Goal: Task Accomplishment & Management: Use online tool/utility

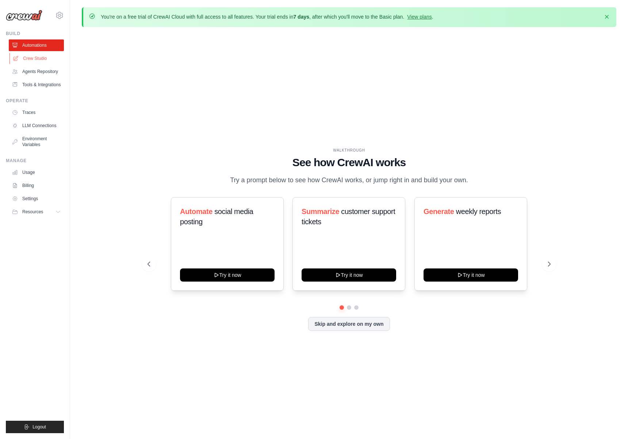
click at [42, 56] on link "Crew Studio" at bounding box center [36, 59] width 55 height 12
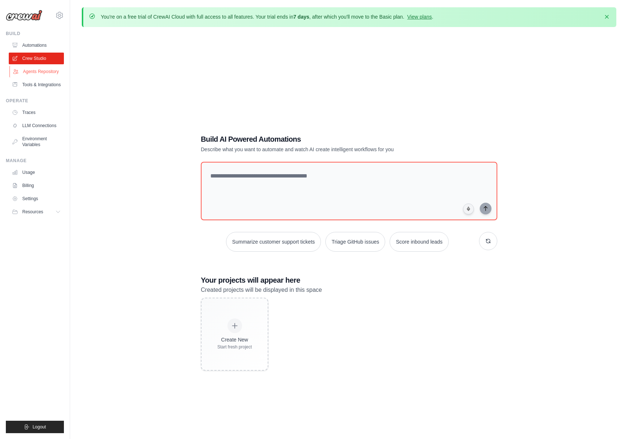
click at [48, 70] on link "Agents Repository" at bounding box center [36, 72] width 55 height 12
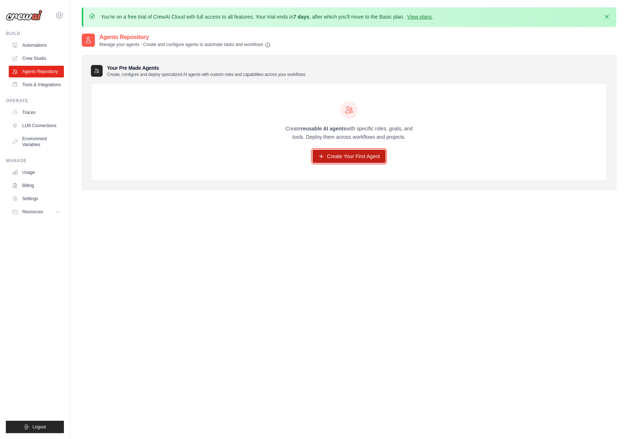
click at [350, 156] on link "Create Your First Agent" at bounding box center [348, 156] width 73 height 13
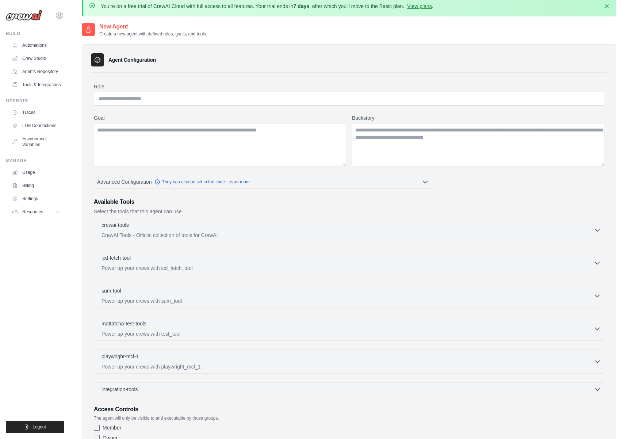
scroll to position [2, 0]
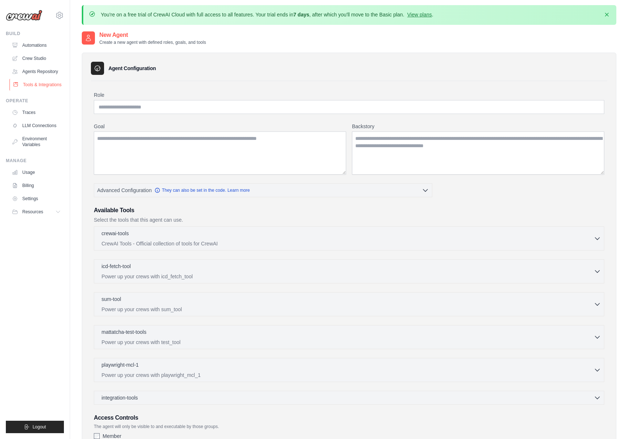
click at [28, 84] on link "Tools & Integrations" at bounding box center [36, 85] width 55 height 12
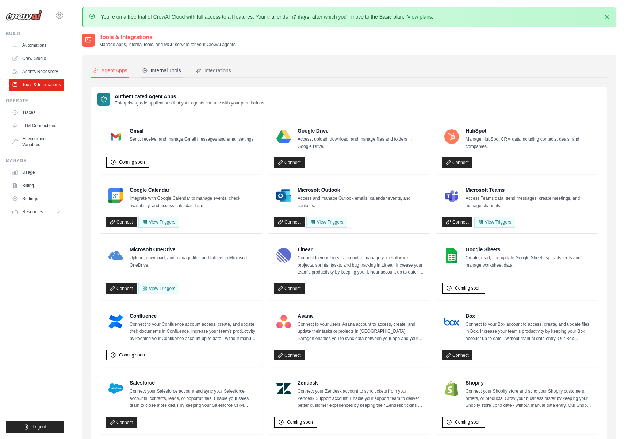
click at [167, 67] on div "Internal Tools" at bounding box center [161, 70] width 39 height 7
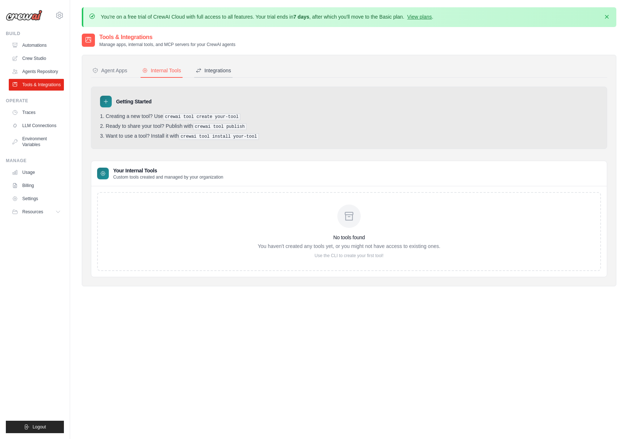
click at [218, 77] on button "Integrations" at bounding box center [213, 71] width 38 height 14
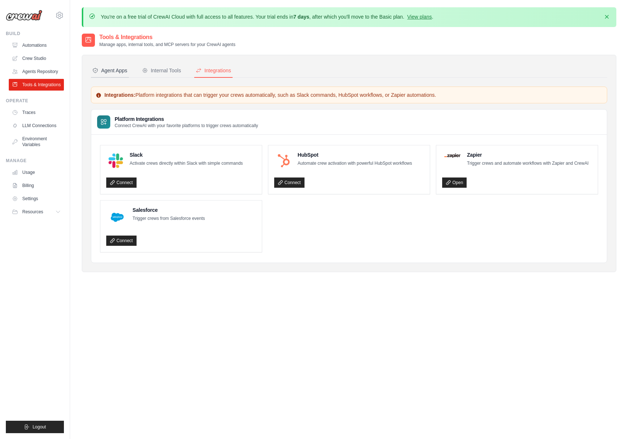
click at [122, 72] on div "Agent Apps" at bounding box center [109, 70] width 35 height 7
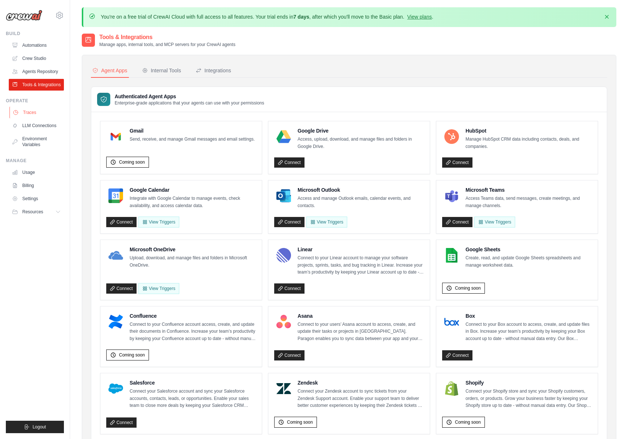
click at [50, 118] on link "Traces" at bounding box center [36, 113] width 55 height 12
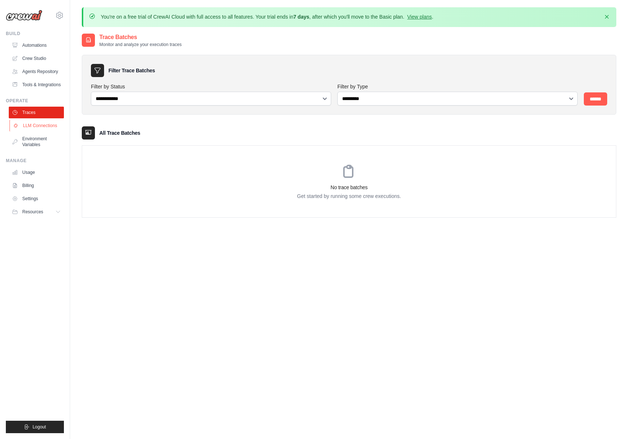
click at [43, 131] on link "LLM Connections" at bounding box center [36, 126] width 55 height 12
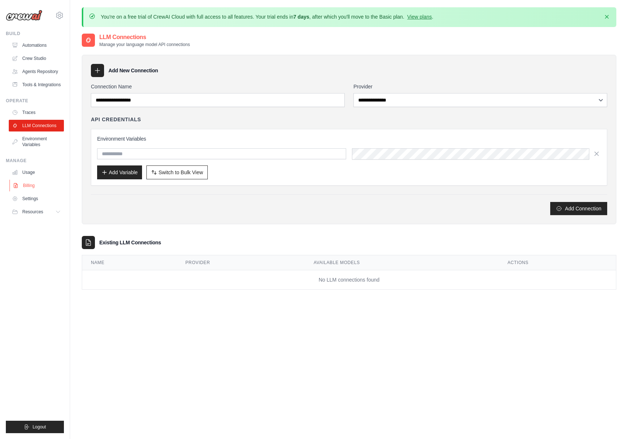
click at [33, 191] on link "Billing" at bounding box center [36, 186] width 55 height 12
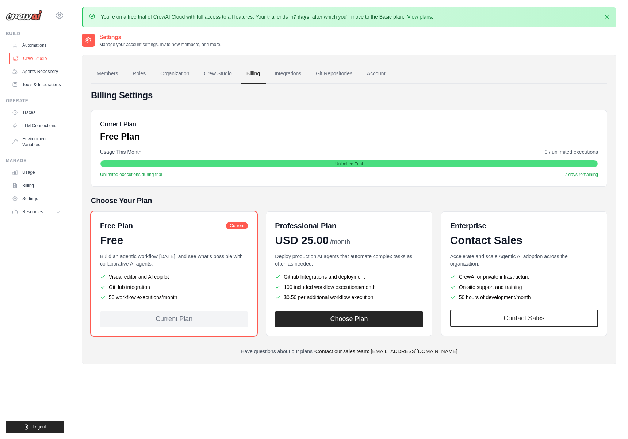
click at [41, 58] on link "Crew Studio" at bounding box center [36, 59] width 55 height 12
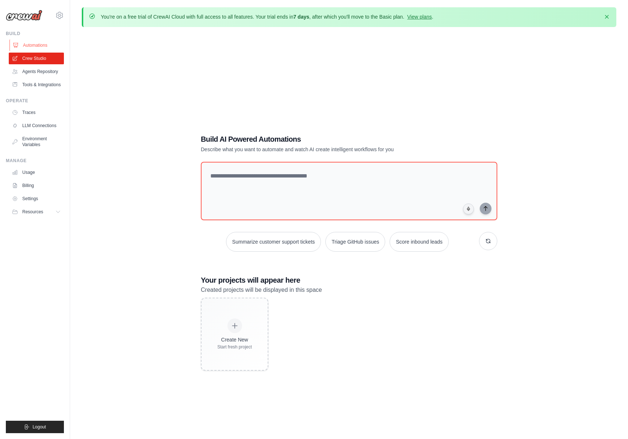
click at [38, 42] on link "Automations" at bounding box center [36, 45] width 55 height 12
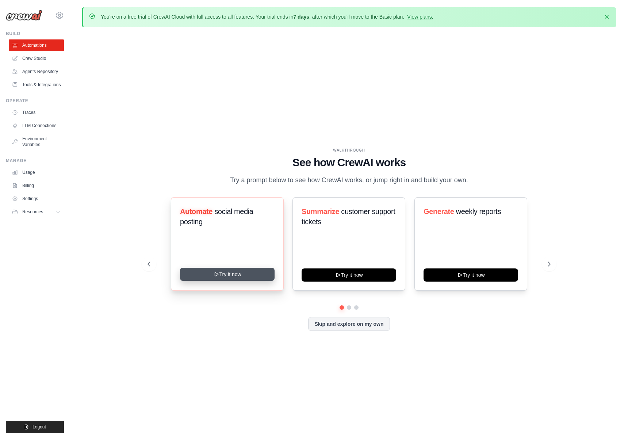
click at [222, 280] on button "Try it now" at bounding box center [227, 274] width 95 height 13
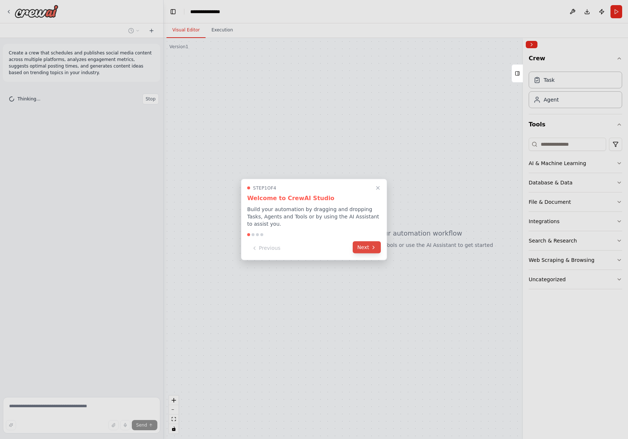
click at [366, 246] on button "Next" at bounding box center [367, 247] width 28 height 12
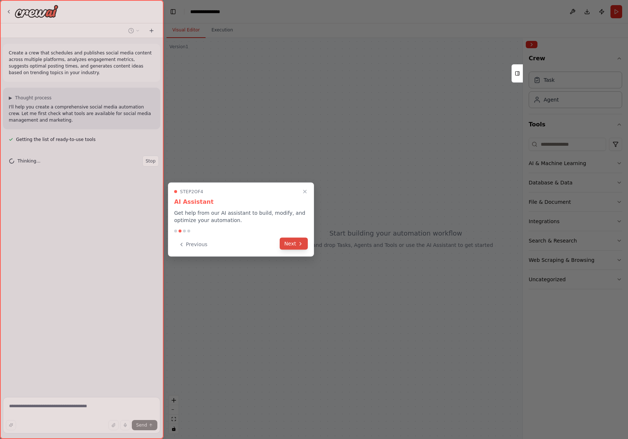
click at [298, 243] on icon at bounding box center [300, 244] width 6 height 6
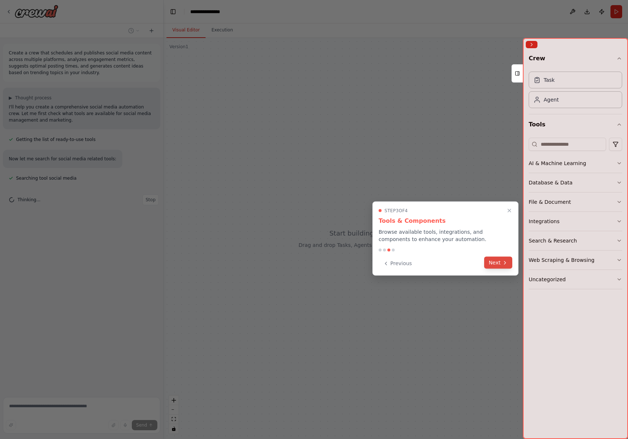
click at [491, 263] on button "Next" at bounding box center [498, 263] width 28 height 12
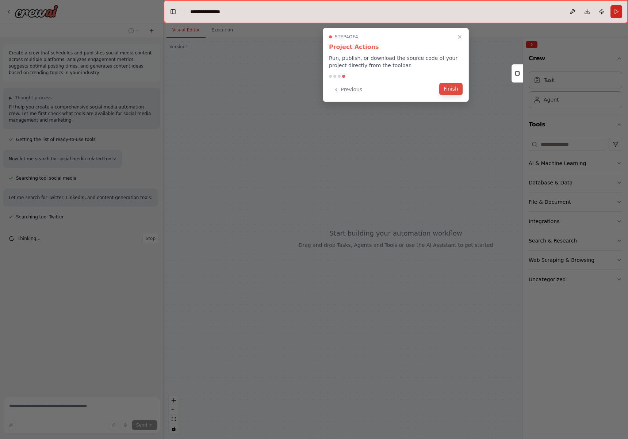
click at [450, 89] on button "Finish" at bounding box center [450, 89] width 23 height 12
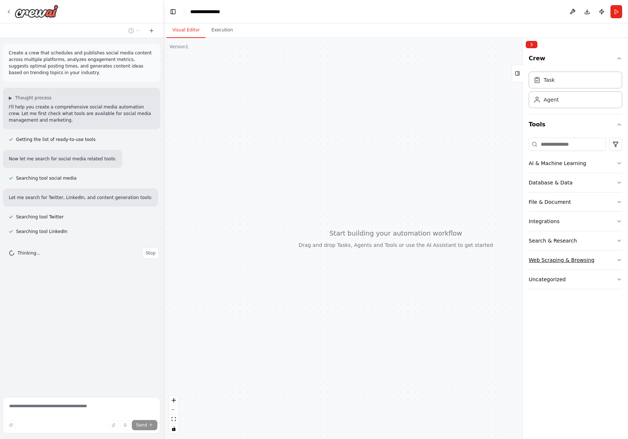
click at [555, 262] on div "Web Scraping & Browsing" at bounding box center [562, 259] width 66 height 7
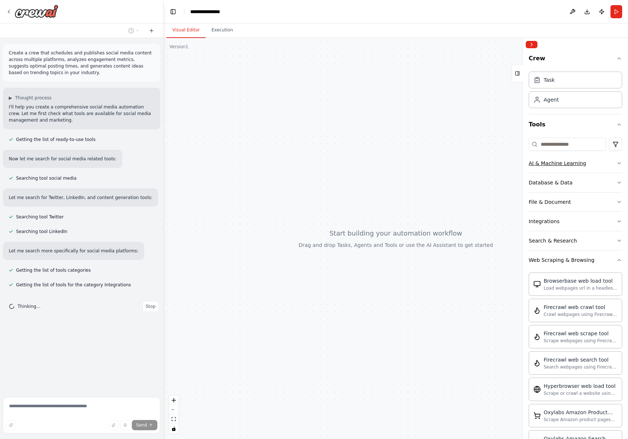
click at [556, 164] on div "AI & Machine Learning" at bounding box center [557, 163] width 57 height 7
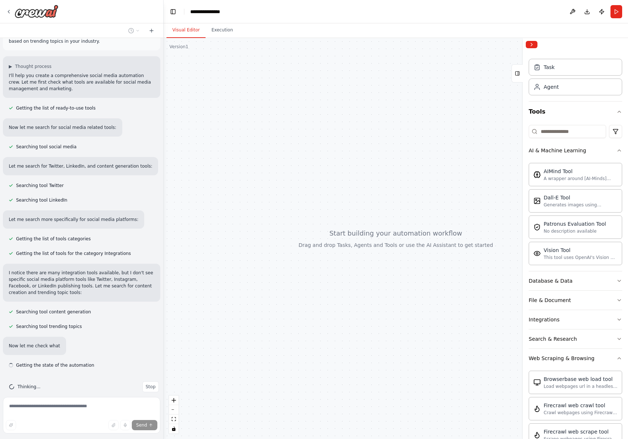
scroll to position [41, 0]
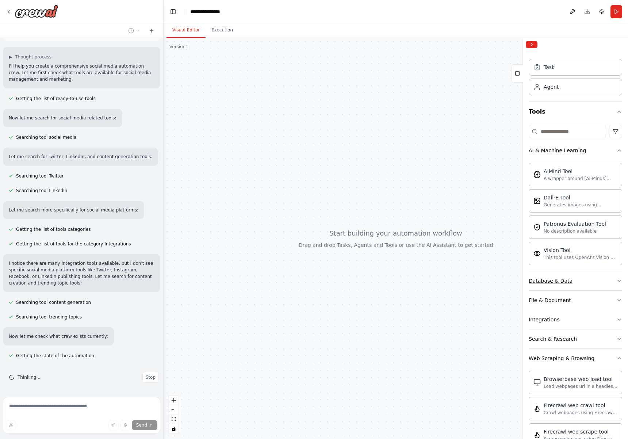
click at [566, 281] on div "Database & Data" at bounding box center [551, 280] width 44 height 7
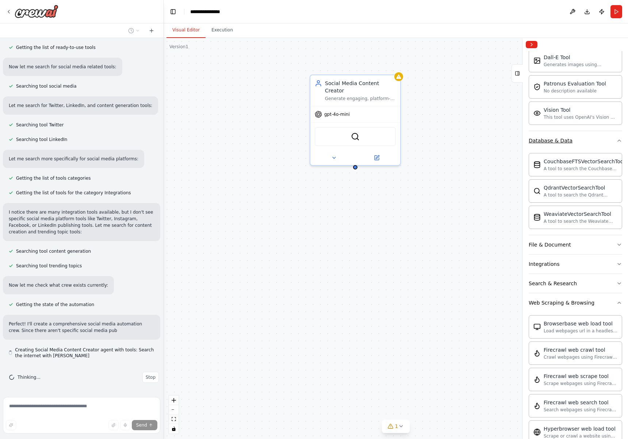
scroll to position [153, 0]
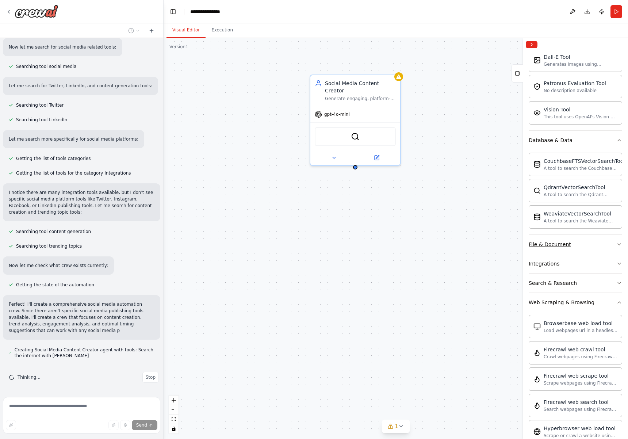
click at [562, 245] on div "File & Document" at bounding box center [550, 244] width 42 height 7
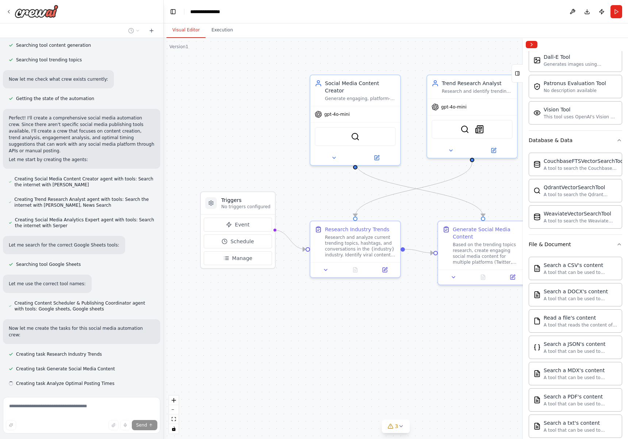
scroll to position [312, 0]
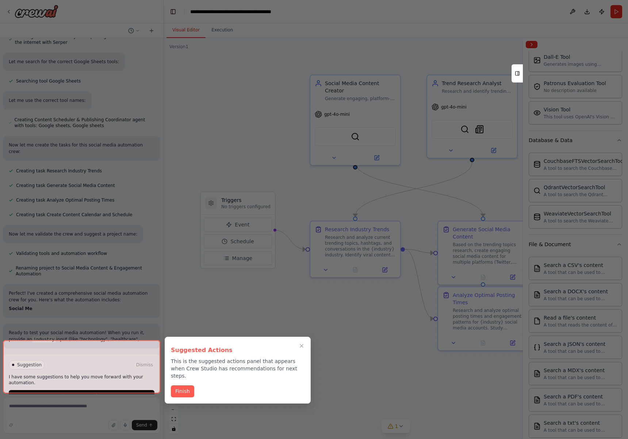
click at [412, 44] on div at bounding box center [314, 219] width 628 height 439
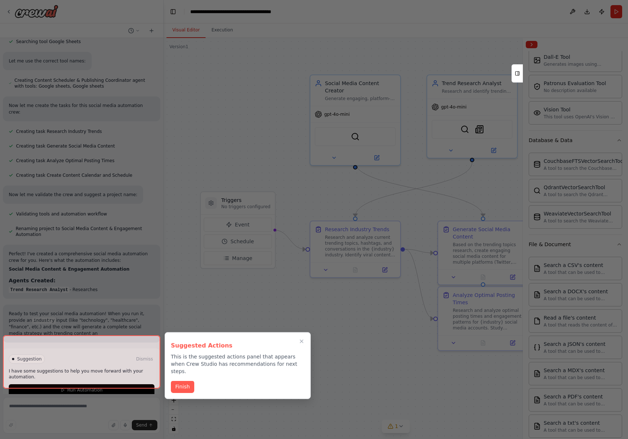
click at [337, 101] on div at bounding box center [314, 219] width 628 height 439
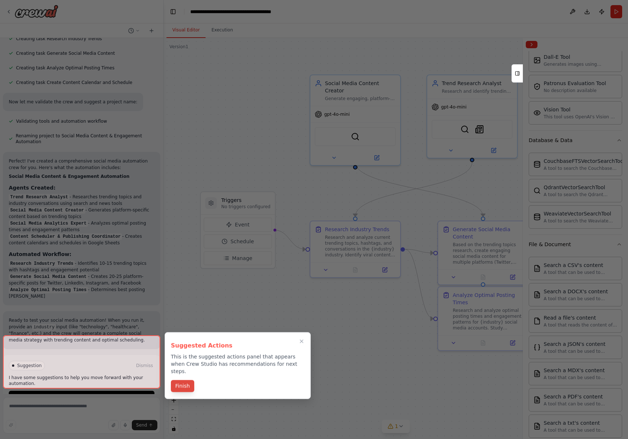
click at [179, 380] on button "Finish" at bounding box center [182, 386] width 23 height 12
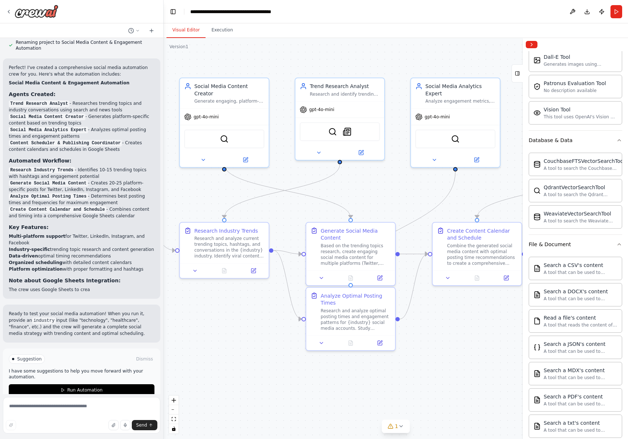
drag, startPoint x: 400, startPoint y: 311, endPoint x: 269, endPoint y: 312, distance: 131.8
click at [269, 312] on div ".deletable-edge-delete-btn { width: 20px; height: 20px; border: 0px solid #ffff…" at bounding box center [396, 238] width 464 height 401
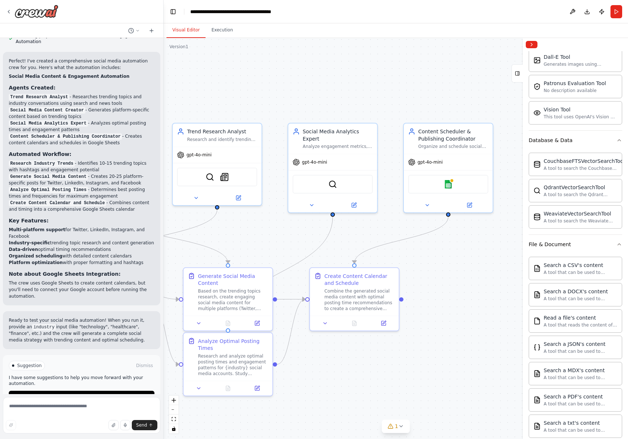
drag, startPoint x: 472, startPoint y: 320, endPoint x: 349, endPoint y: 365, distance: 130.4
click at [349, 365] on div ".deletable-edge-delete-btn { width: 20px; height: 20px; border: 0px solid #ffff…" at bounding box center [396, 238] width 464 height 401
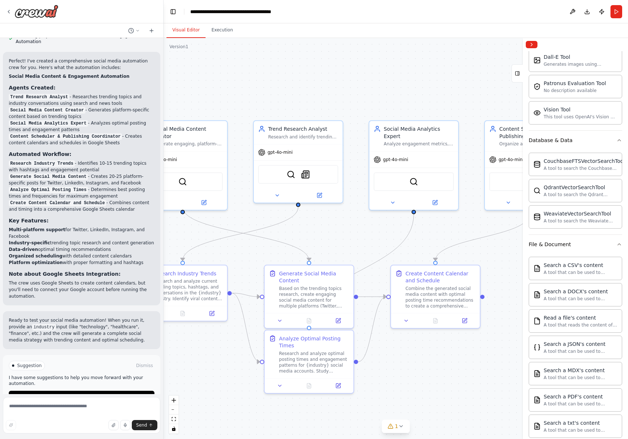
drag, startPoint x: 396, startPoint y: 210, endPoint x: 662, endPoint y: 186, distance: 266.8
click at [627, 186] on html "Create a crew that schedules and publishes social media content across multiple…" at bounding box center [314, 219] width 628 height 439
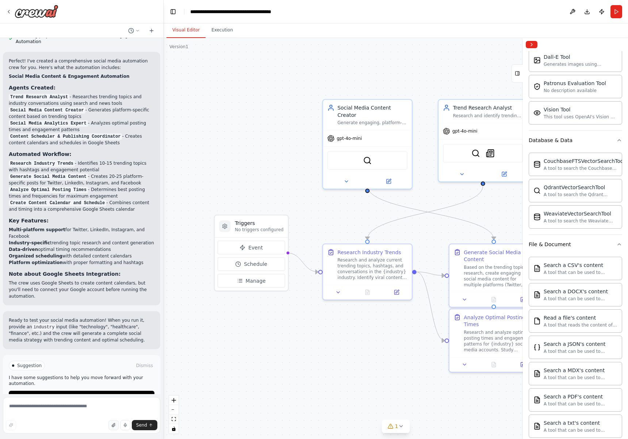
click at [116, 427] on button "button" at bounding box center [113, 425] width 10 height 10
click at [111, 428] on button "button" at bounding box center [113, 425] width 10 height 10
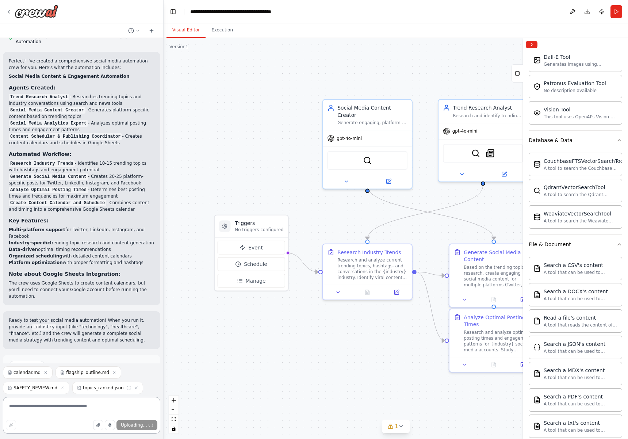
click at [27, 406] on textarea at bounding box center [81, 415] width 157 height 36
type textarea "**********"
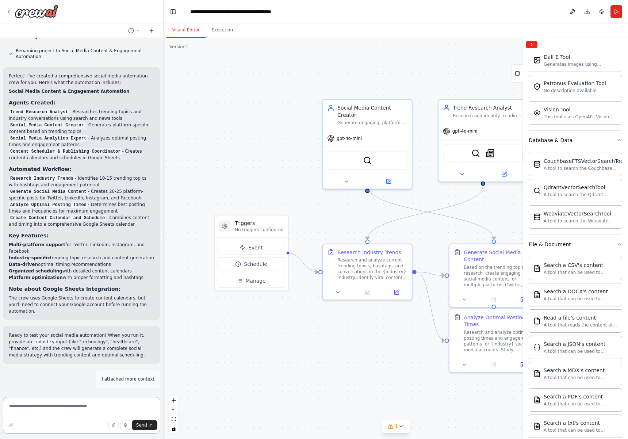
scroll to position [678, 0]
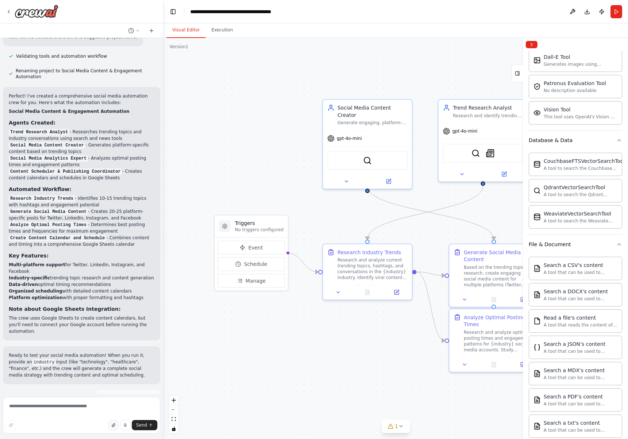
click at [115, 422] on button "button" at bounding box center [113, 425] width 10 height 10
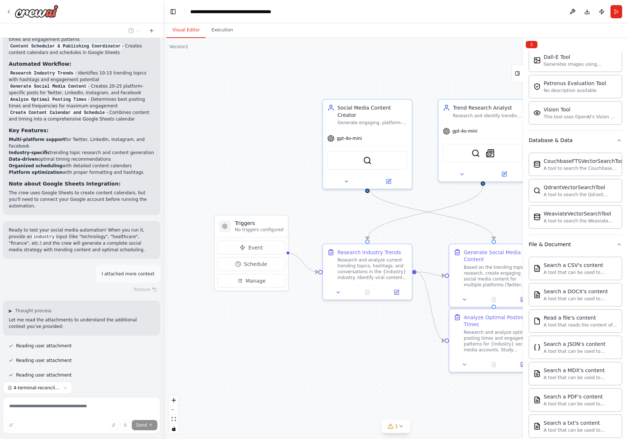
scroll to position [833, 0]
